Goal: Find specific page/section: Find specific page/section

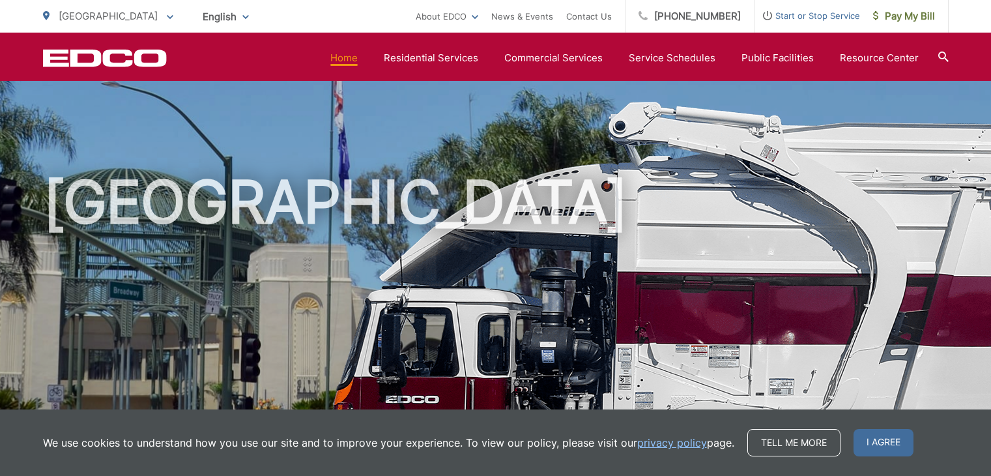
scroll to position [521, 0]
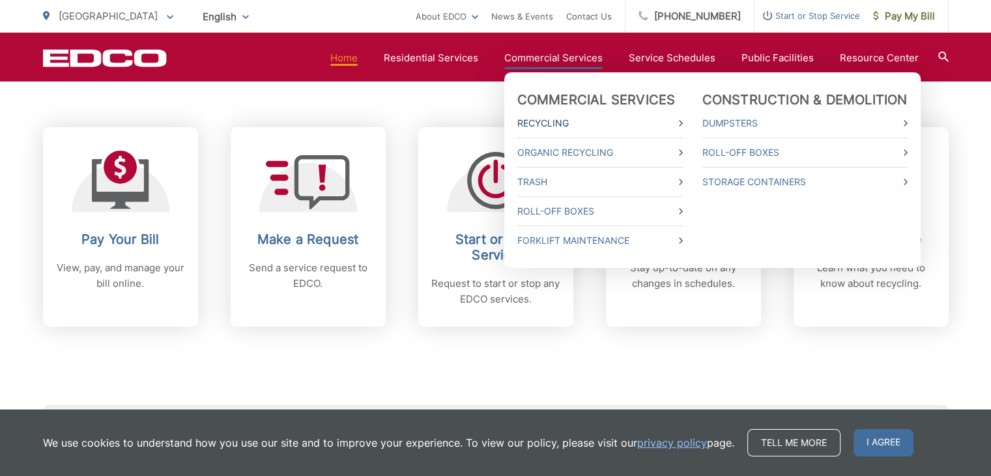
click at [561, 120] on link "Recycling" at bounding box center [599, 123] width 165 height 16
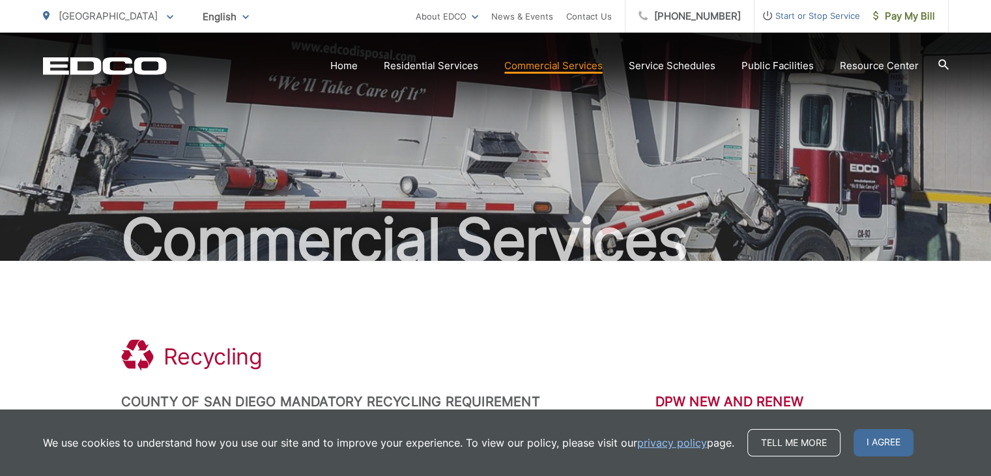
click at [945, 65] on icon at bounding box center [943, 64] width 10 height 10
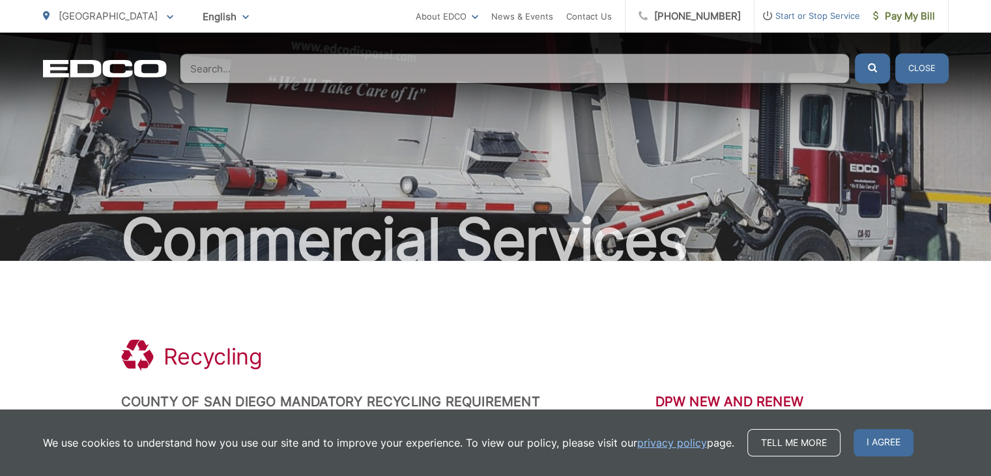
click at [581, 74] on input "Search" at bounding box center [515, 68] width 670 height 30
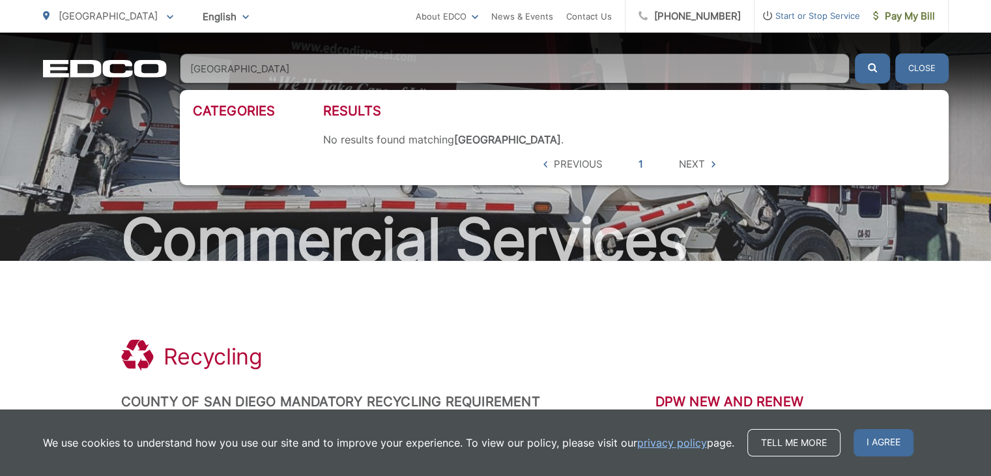
type input "[GEOGRAPHIC_DATA]"
click at [855, 53] on button "submit" at bounding box center [872, 68] width 35 height 30
click at [869, 71] on icon "submit" at bounding box center [872, 67] width 9 height 9
click at [280, 83] on div "Commercial Services" at bounding box center [496, 147] width 906 height 228
click at [280, 72] on input "[GEOGRAPHIC_DATA]" at bounding box center [515, 68] width 670 height 30
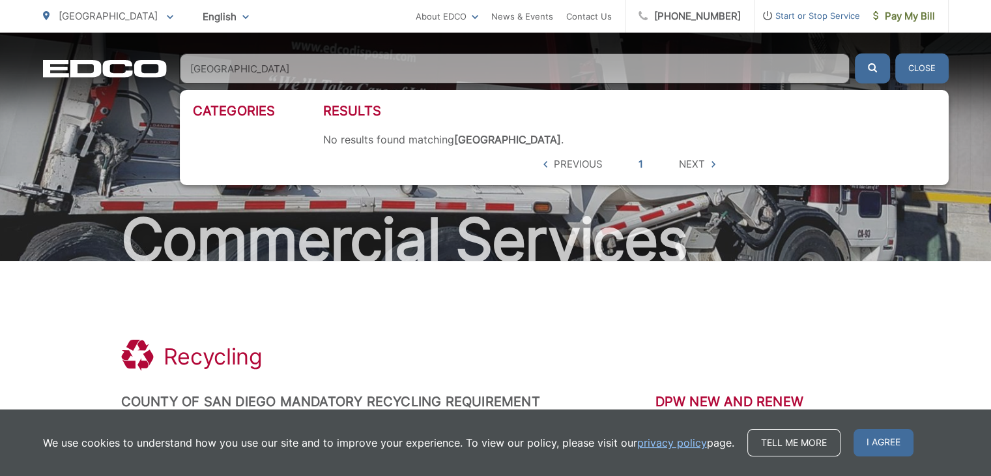
click at [855, 53] on button "submit" at bounding box center [872, 68] width 35 height 30
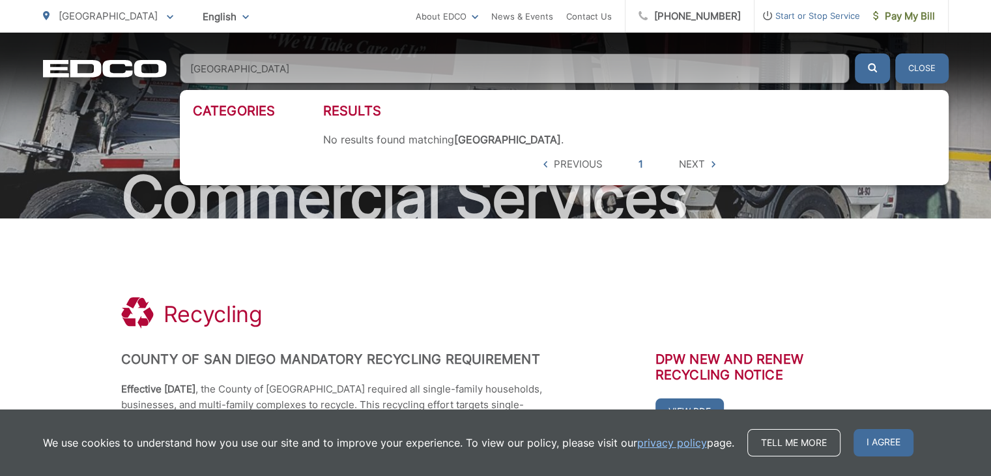
scroll to position [65, 0]
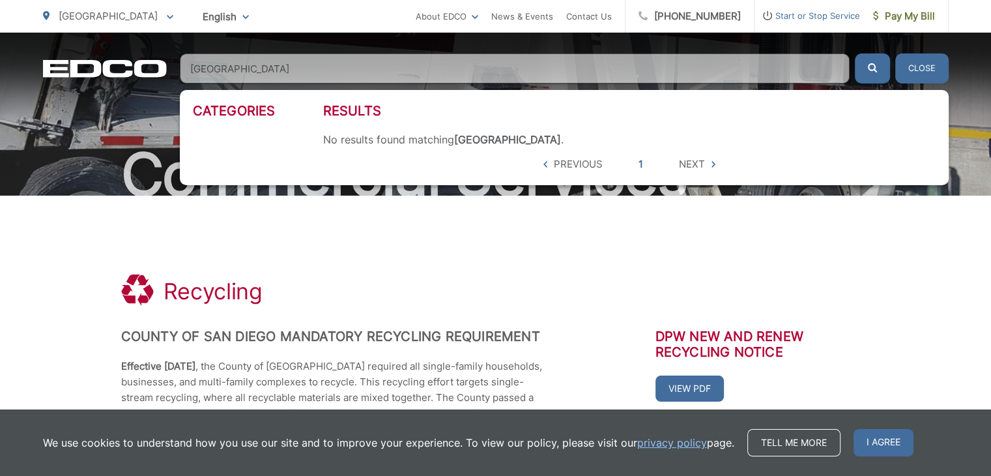
click at [268, 64] on input "[GEOGRAPHIC_DATA]" at bounding box center [515, 68] width 670 height 30
click at [855, 53] on button "submit" at bounding box center [872, 68] width 35 height 30
click at [283, 72] on input "[GEOGRAPHIC_DATA]" at bounding box center [515, 68] width 670 height 30
click at [283, 74] on input "[GEOGRAPHIC_DATA]" at bounding box center [515, 68] width 670 height 30
click at [855, 53] on button "submit" at bounding box center [872, 68] width 35 height 30
